Goal: Information Seeking & Learning: Check status

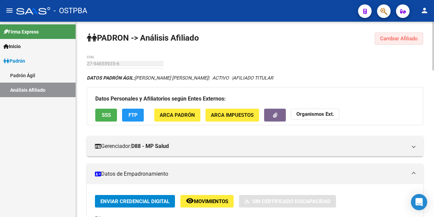
click at [396, 36] on span "Cambiar Afiliado" at bounding box center [399, 39] width 38 height 6
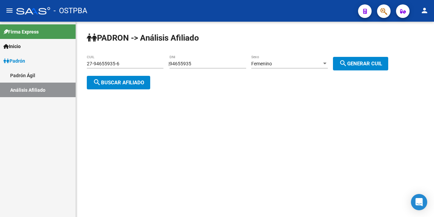
click at [209, 66] on input "94655935" at bounding box center [208, 64] width 77 height 6
type input "9"
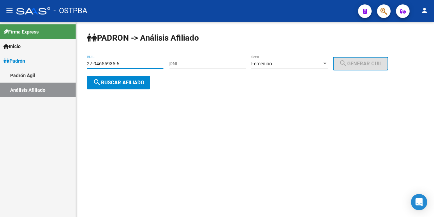
click at [141, 63] on input "27-94655935-6" at bounding box center [125, 64] width 77 height 6
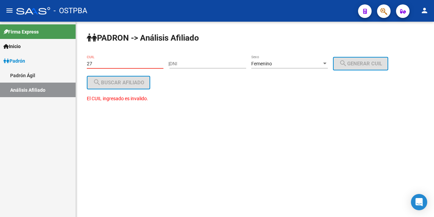
type input "2"
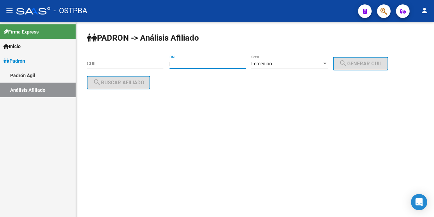
click at [179, 65] on input "DNI" at bounding box center [208, 64] width 77 height 6
type input "24749031"
click at [373, 61] on span "search Generar CUIL" at bounding box center [360, 64] width 43 height 6
type input "27-24749031-6"
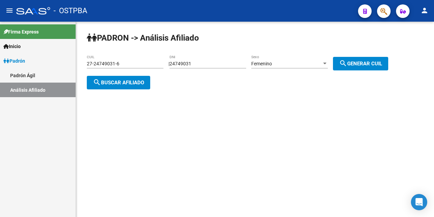
click at [119, 84] on button "search Buscar afiliado" at bounding box center [118, 83] width 63 height 14
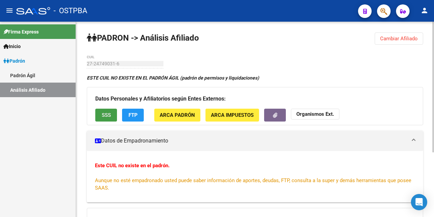
click at [103, 117] on span "SSS" at bounding box center [106, 116] width 9 height 6
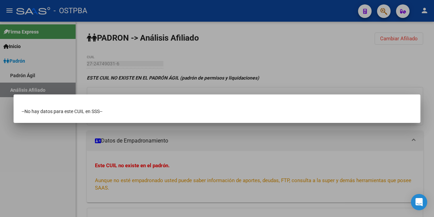
click at [231, 9] on div at bounding box center [217, 108] width 434 height 217
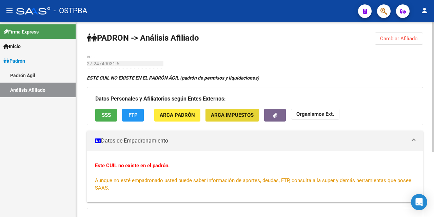
click at [230, 115] on span "ARCA Impuestos" at bounding box center [232, 116] width 43 height 6
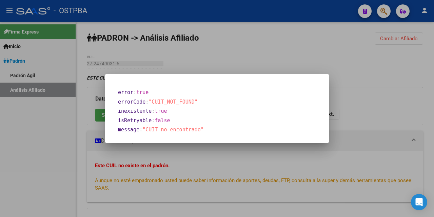
click at [247, 46] on div at bounding box center [217, 108] width 434 height 217
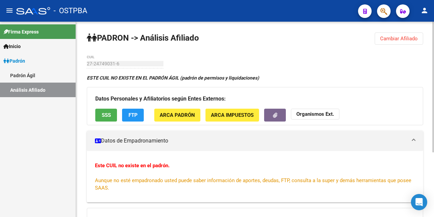
click at [166, 117] on span "ARCA Padrón" at bounding box center [177, 116] width 35 height 6
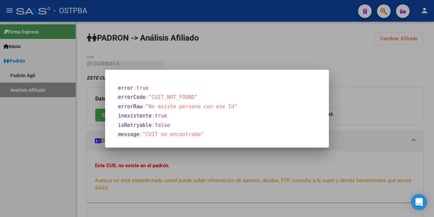
click at [244, 48] on div at bounding box center [217, 108] width 434 height 217
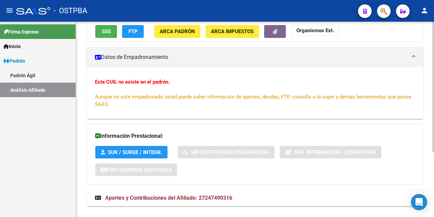
scroll to position [97, 0]
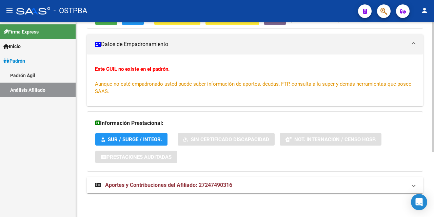
click at [181, 188] on span "Aportes y Contribuciones del Afiliado: 27247490316" at bounding box center [168, 185] width 127 height 6
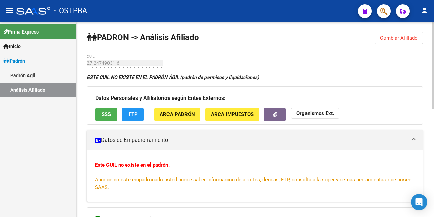
scroll to position [0, 0]
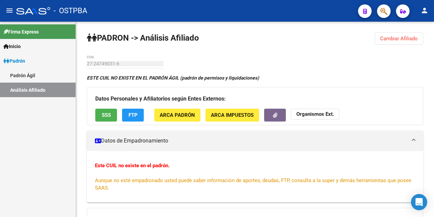
click at [260, 11] on div "- OSTPBA" at bounding box center [184, 10] width 336 height 15
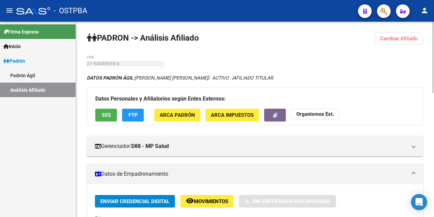
drag, startPoint x: 389, startPoint y: 35, endPoint x: 385, endPoint y: 35, distance: 3.7
click at [388, 35] on button "Cambiar Afiliado" at bounding box center [399, 39] width 48 height 12
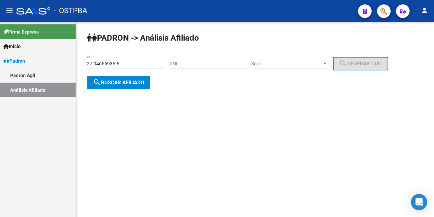
click at [124, 60] on div "27-94655935-6 CUIL" at bounding box center [125, 62] width 77 height 14
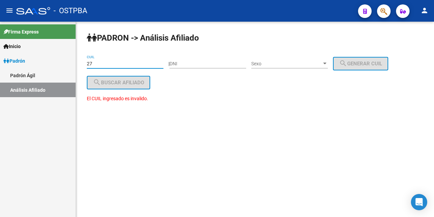
type input "2"
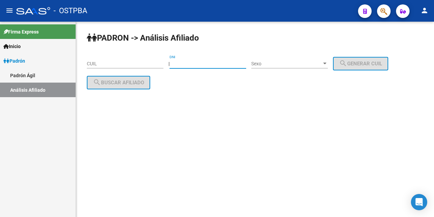
click at [181, 65] on input "DNI" at bounding box center [208, 64] width 77 height 6
type input "24749031"
click at [322, 64] on span "Sexo" at bounding box center [286, 64] width 71 height 6
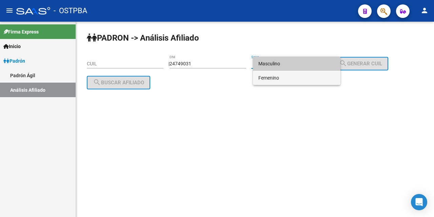
click at [296, 79] on span "Femenino" at bounding box center [296, 78] width 77 height 14
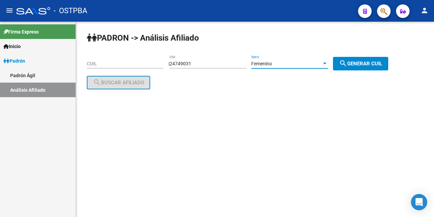
click at [328, 61] on div at bounding box center [325, 63] width 6 height 5
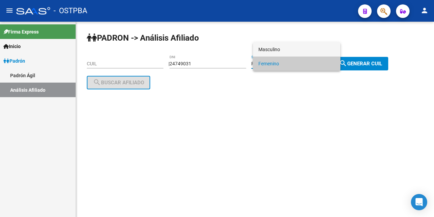
click at [285, 50] on span "Masculino" at bounding box center [296, 49] width 77 height 14
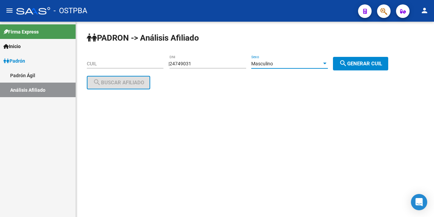
click at [364, 62] on span "search Generar CUIL" at bounding box center [360, 64] width 43 height 6
type input "20-24749031-1"
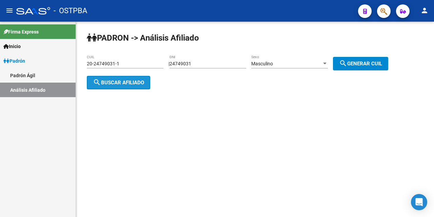
click at [117, 82] on span "search Buscar afiliado" at bounding box center [118, 83] width 51 height 6
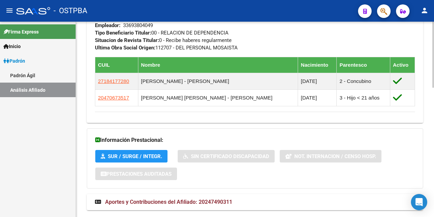
scroll to position [384, 0]
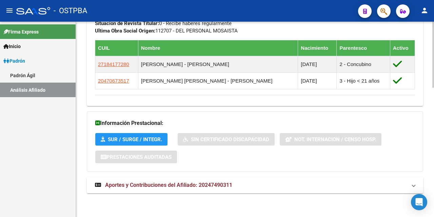
click at [143, 187] on span "Aportes y Contribuciones del Afiliado: 20247490311" at bounding box center [168, 185] width 127 height 6
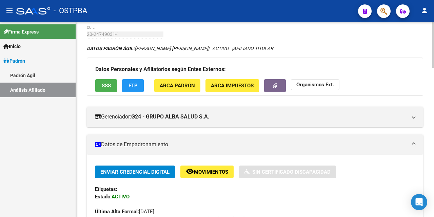
scroll to position [0, 0]
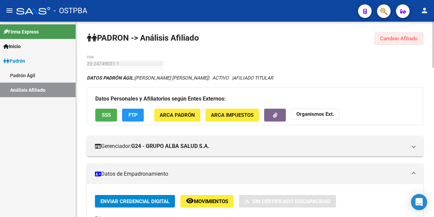
click at [395, 39] on span "Cambiar Afiliado" at bounding box center [399, 39] width 38 height 6
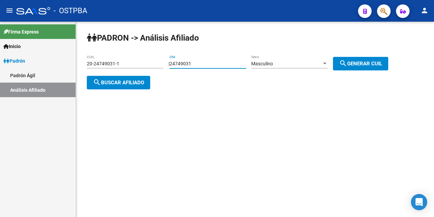
click at [204, 63] on input "24749031" at bounding box center [208, 64] width 77 height 6
type input "2"
click at [143, 57] on div "20-24749031-1 CUIL" at bounding box center [125, 62] width 77 height 14
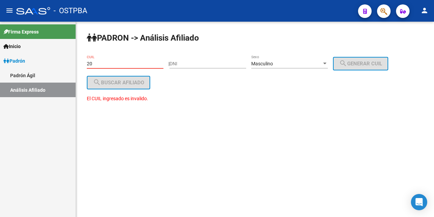
type input "2"
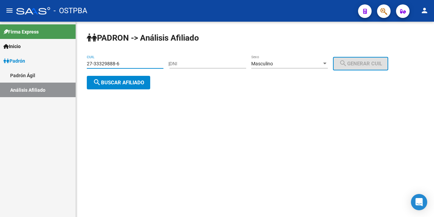
type input "27-33329888-6"
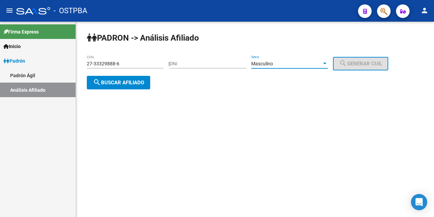
click at [327, 64] on div at bounding box center [324, 64] width 3 height 2
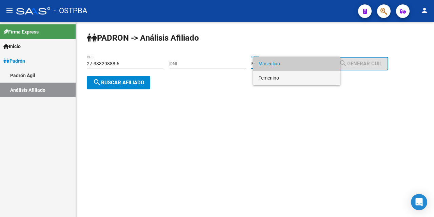
click at [298, 79] on span "Femenino" at bounding box center [296, 78] width 77 height 14
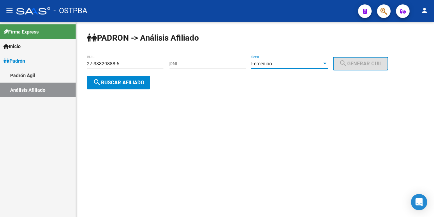
click at [149, 82] on button "search Buscar afiliado" at bounding box center [118, 83] width 63 height 14
